Goal: Transaction & Acquisition: Purchase product/service

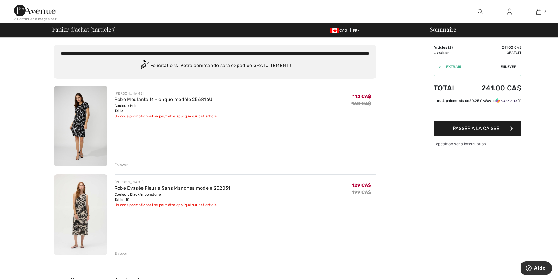
type input "EXTRA15"
type input "NEW15"
type input "FREEXPRESS"
type input "FLASH15"
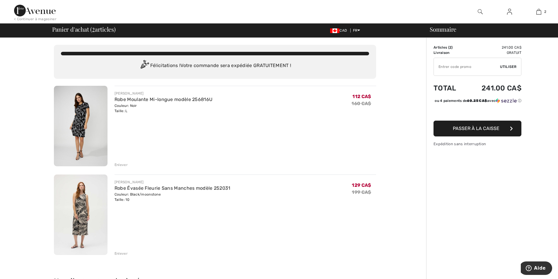
type input "NEW10"
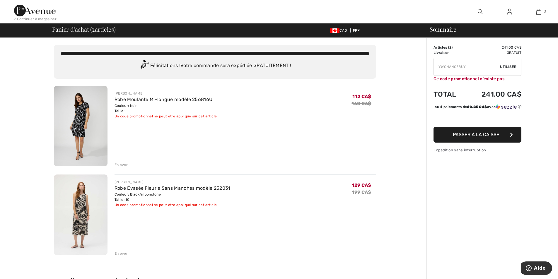
type input "FREEDENIMBAG"
type input "NEW15"
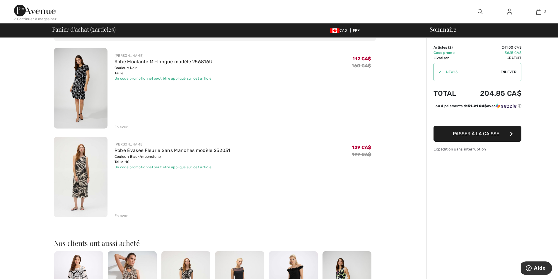
scroll to position [29, 0]
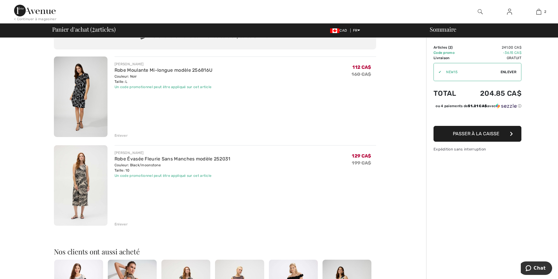
click at [79, 93] on img at bounding box center [81, 97] width 54 height 81
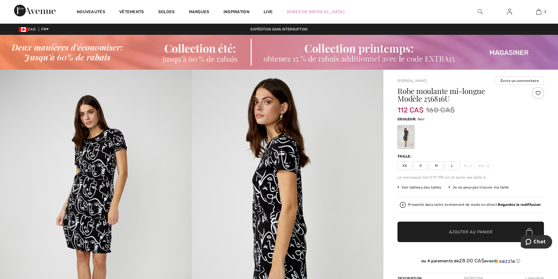
click at [539, 12] on img at bounding box center [538, 11] width 5 height 7
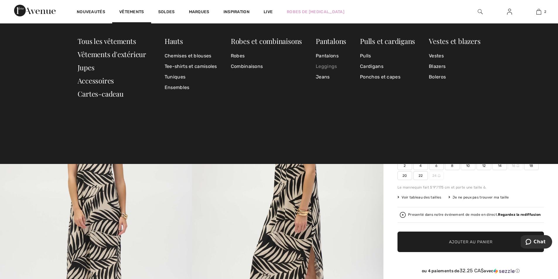
click at [332, 65] on link "Leggings" at bounding box center [331, 66] width 30 height 11
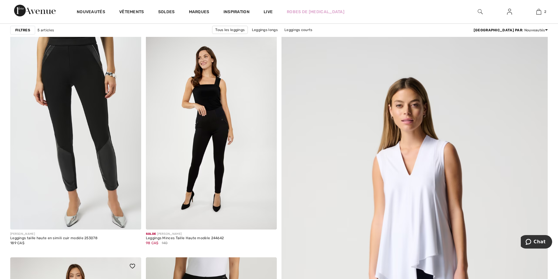
scroll to position [117, 0]
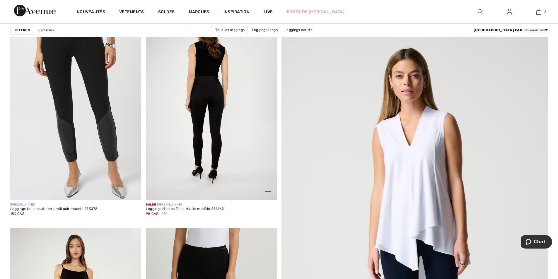
click at [218, 133] on img at bounding box center [211, 102] width 131 height 196
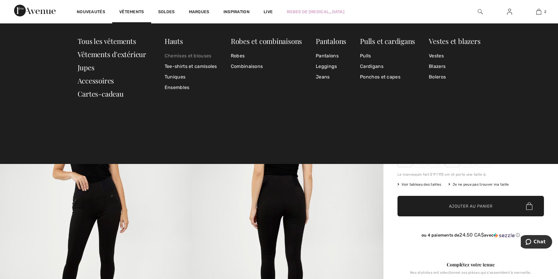
click at [179, 55] on link "Chemises et blouses" at bounding box center [191, 56] width 52 height 11
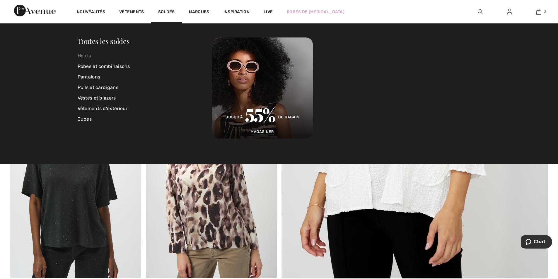
click at [83, 55] on link "Hauts" at bounding box center [145, 56] width 134 height 11
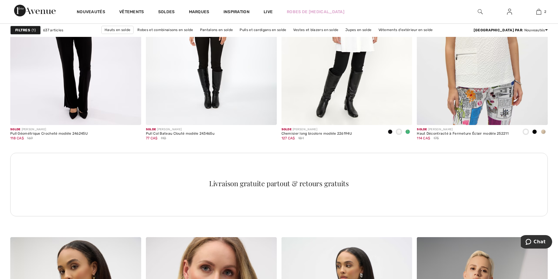
scroll to position [849, 0]
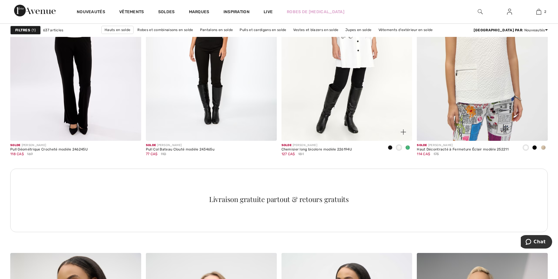
click at [408, 146] on span at bounding box center [407, 147] width 5 height 5
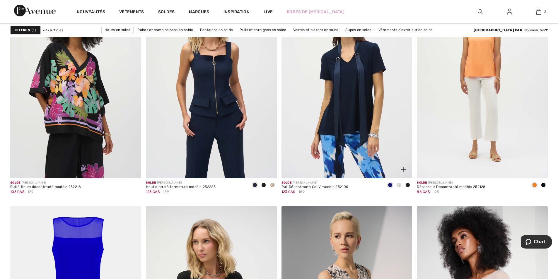
scroll to position [2342, 0]
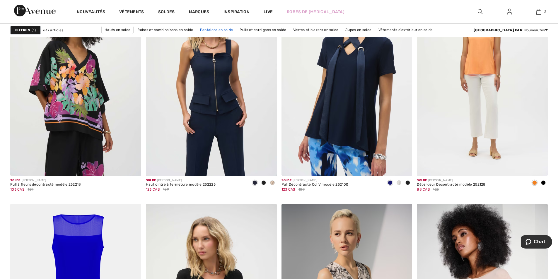
click at [236, 29] on link "Pantalons en solde" at bounding box center [216, 30] width 39 height 8
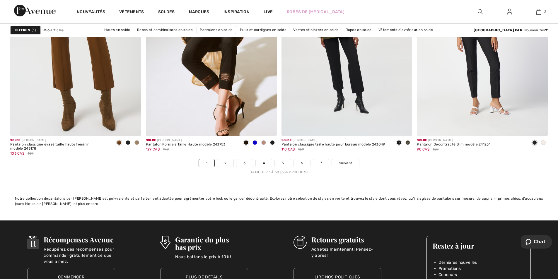
scroll to position [3217, 0]
